Goal: Task Accomplishment & Management: Use online tool/utility

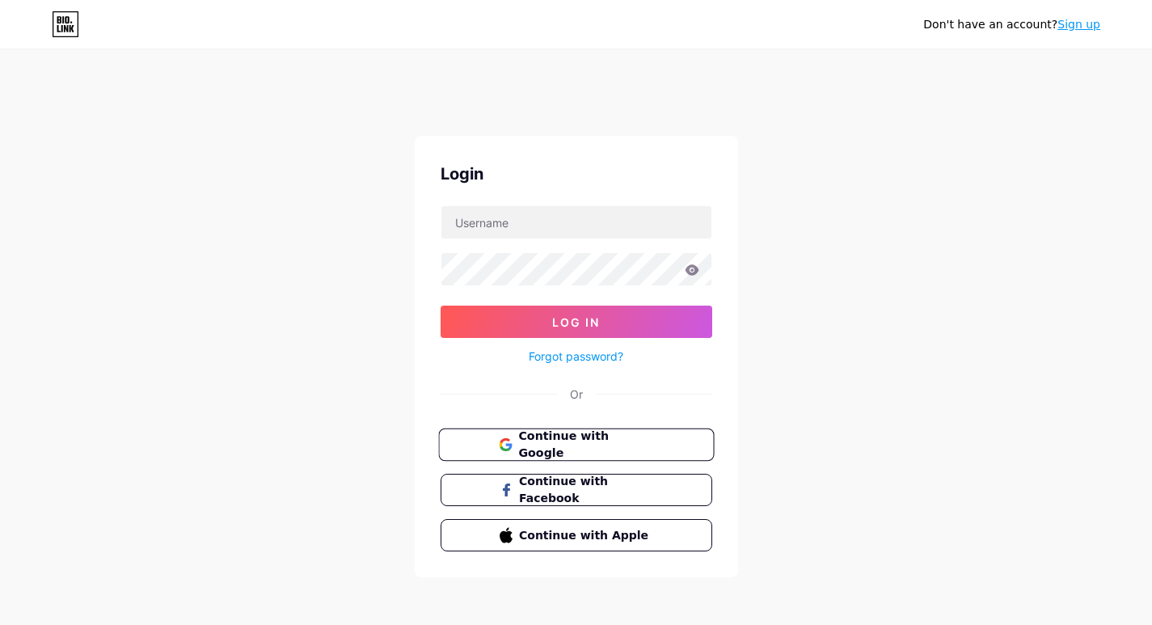
click at [601, 443] on span "Continue with Google" at bounding box center [585, 445] width 135 height 35
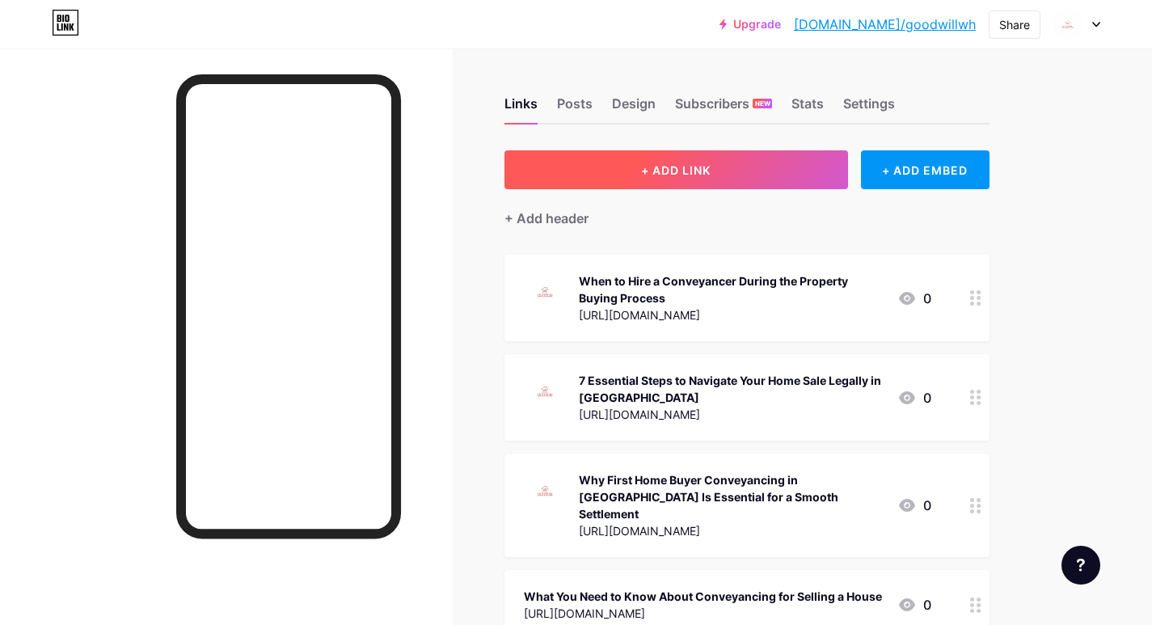
click at [689, 171] on span "+ ADD LINK" at bounding box center [676, 170] width 70 height 14
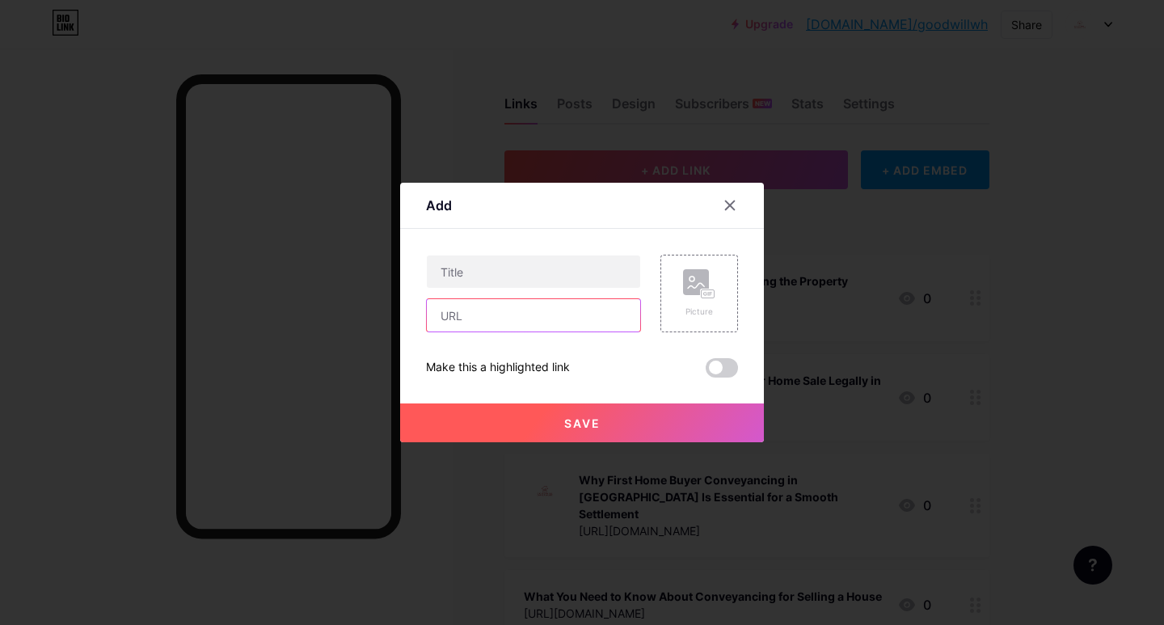
click at [451, 313] on input "text" at bounding box center [533, 315] width 213 height 32
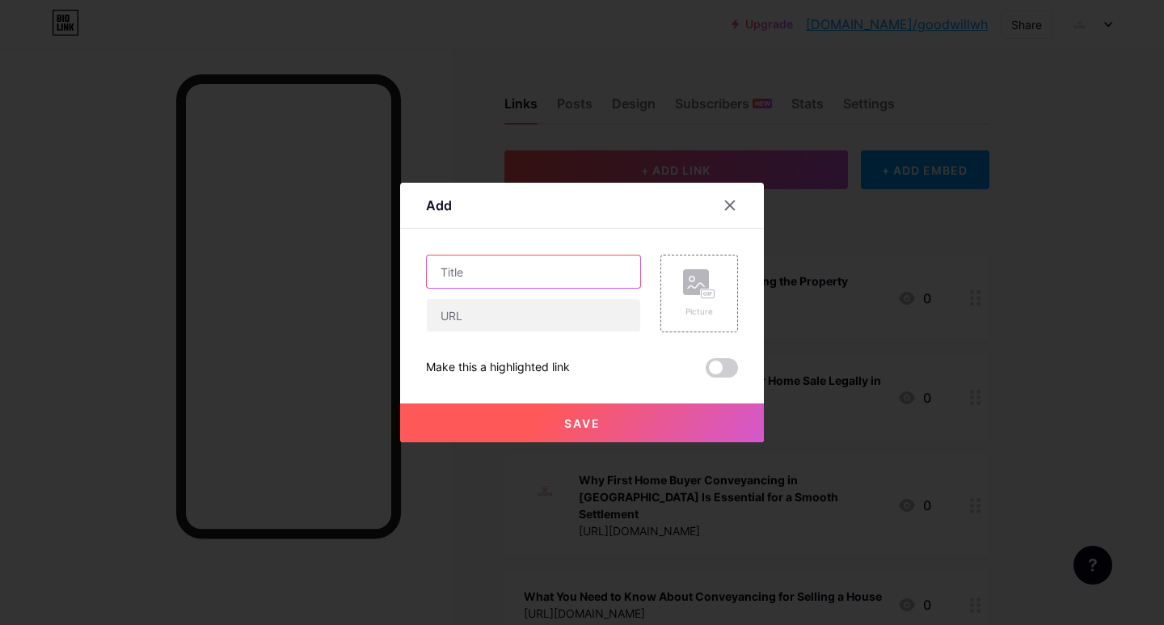
click at [457, 276] on input "text" at bounding box center [533, 271] width 213 height 32
paste input "Top 8 Things Most Home Sellers Forget During Conveyancing"
type input "Top 8 Things Most Home Sellers Forget During Conveyancing"
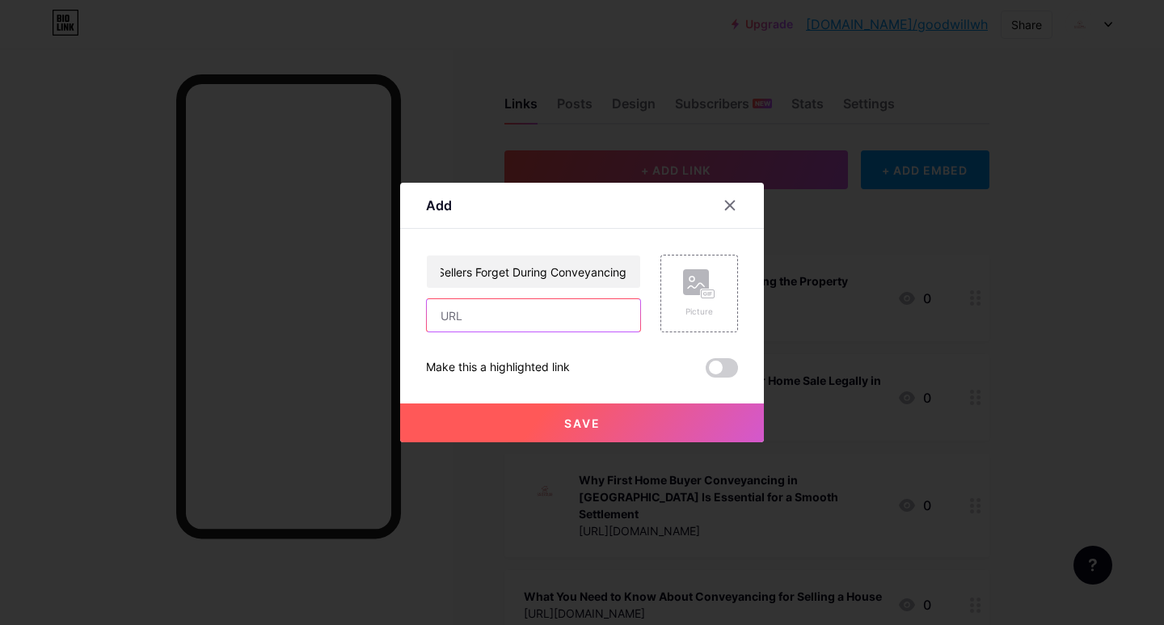
click at [465, 320] on input "text" at bounding box center [533, 315] width 213 height 32
paste input "https://medium.com/@goodwillconveyancing/top-8-things-most-home-sellers-forget-…"
type input "https://medium.com/@goodwillconveyancing/top-8-things-most-home-sellers-forget-…"
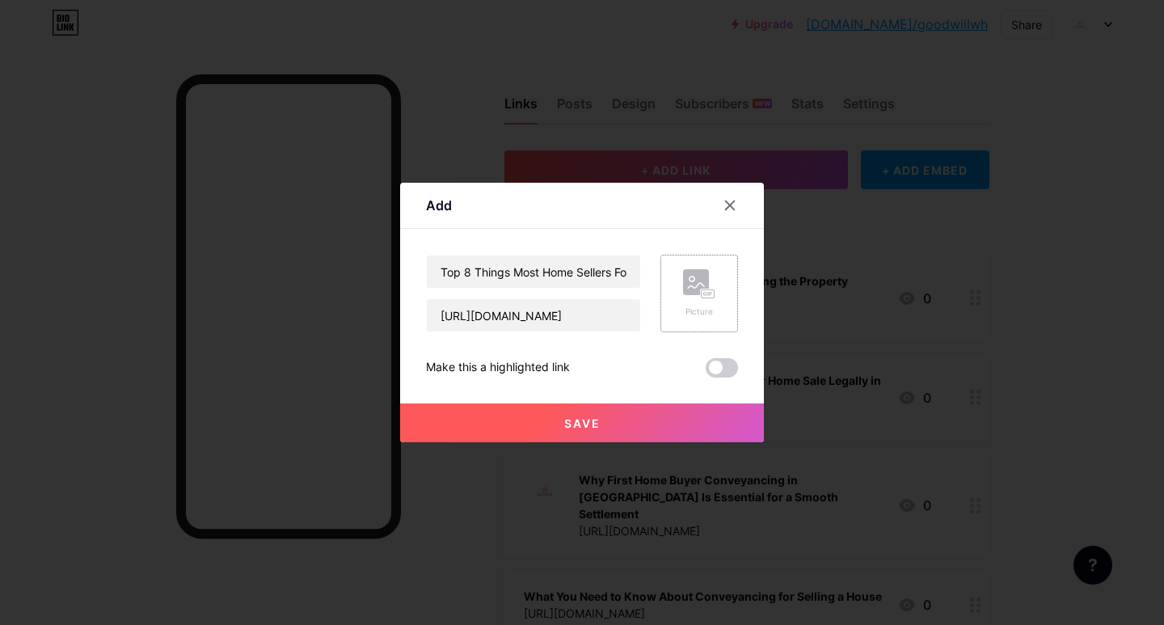
click at [683, 283] on rect at bounding box center [696, 282] width 26 height 26
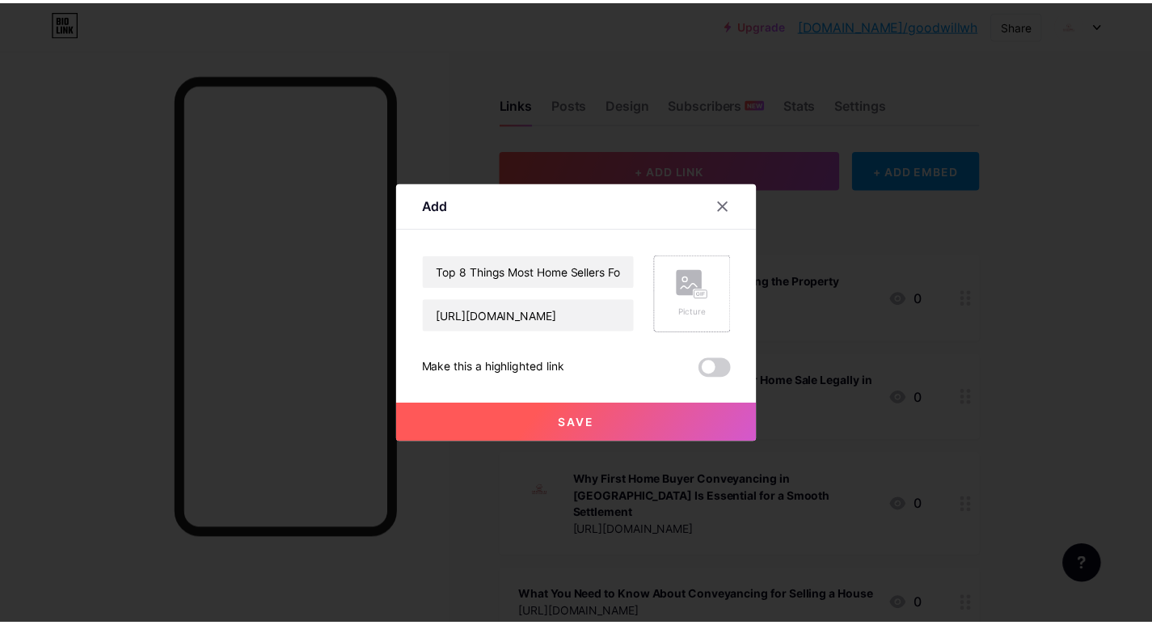
scroll to position [0, 0]
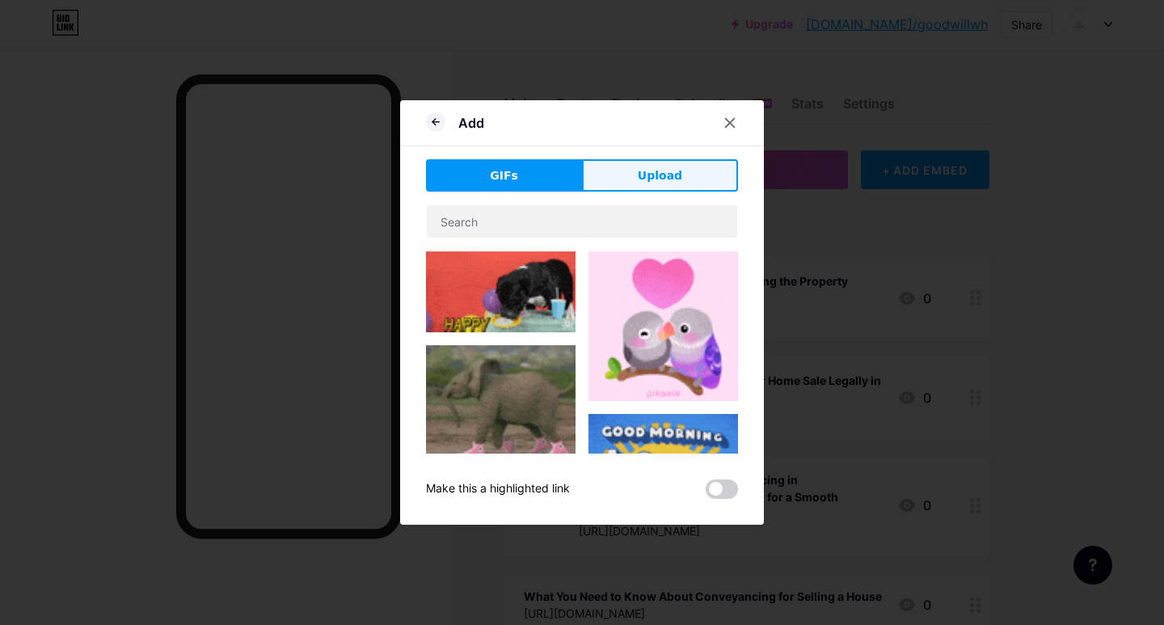
click at [648, 185] on button "Upload" at bounding box center [660, 175] width 156 height 32
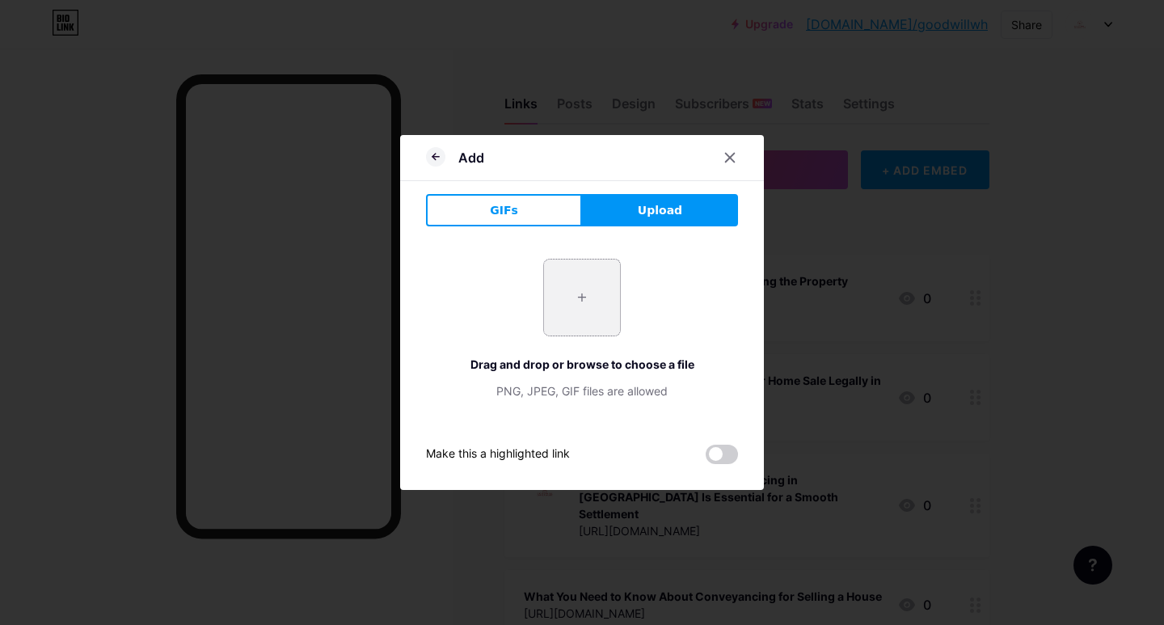
click at [564, 310] on input "file" at bounding box center [582, 297] width 76 height 76
type input "C:\fakepath\goodwill 500500.jpg"
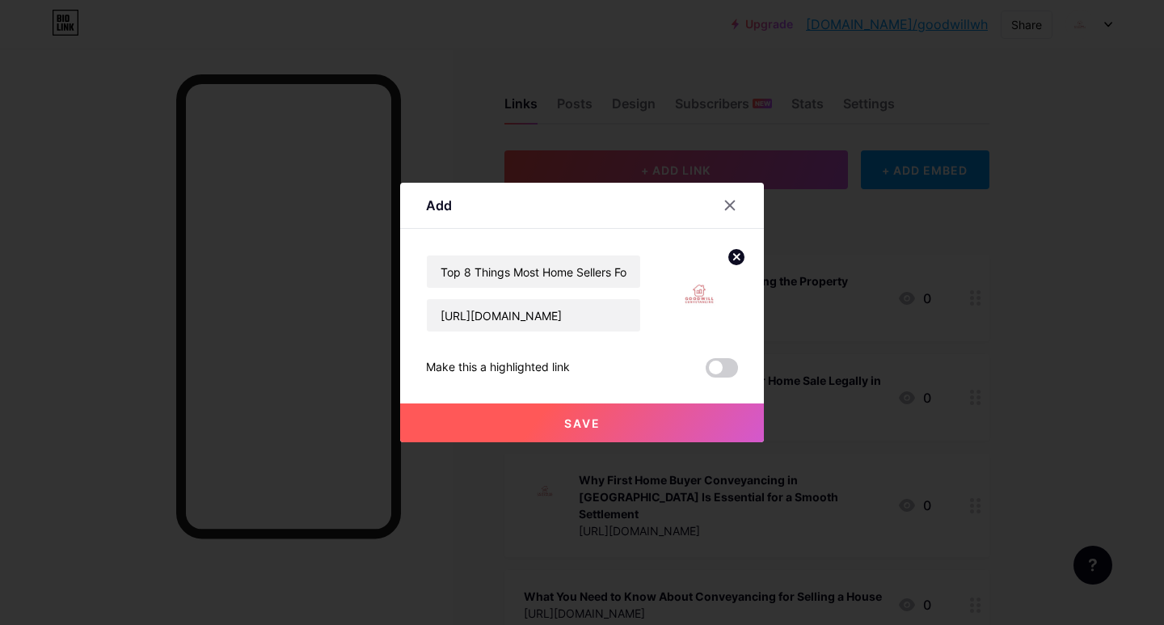
click at [595, 422] on button "Save" at bounding box center [582, 422] width 364 height 39
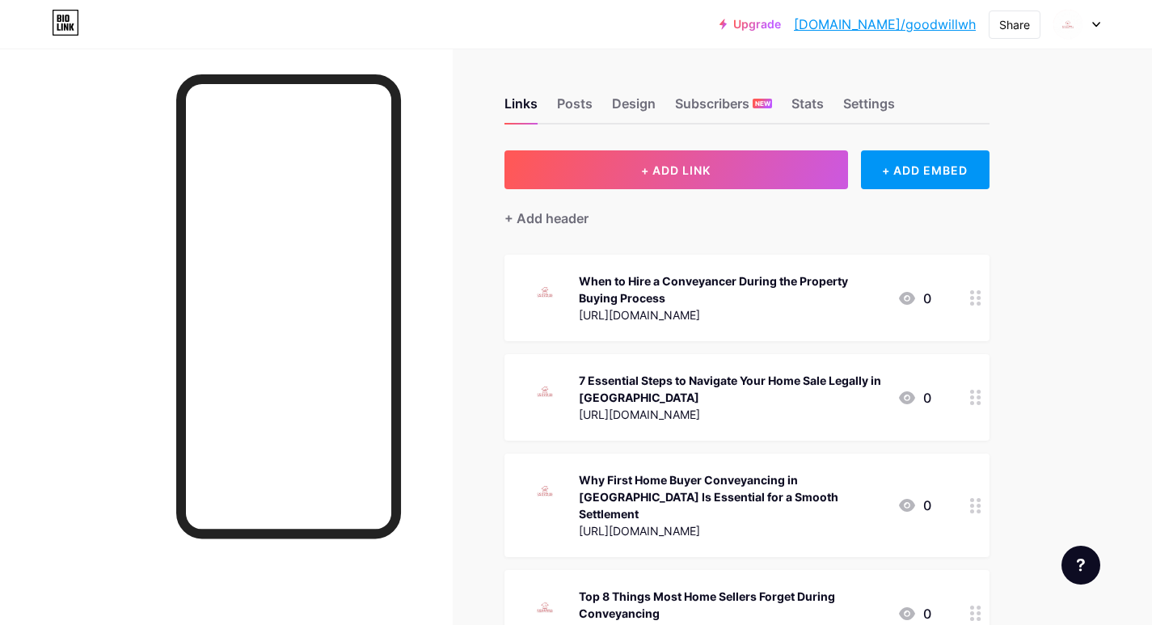
click at [891, 23] on link "bio.link/goodwillwh" at bounding box center [885, 24] width 182 height 19
